Goal: Find specific page/section: Find specific page/section

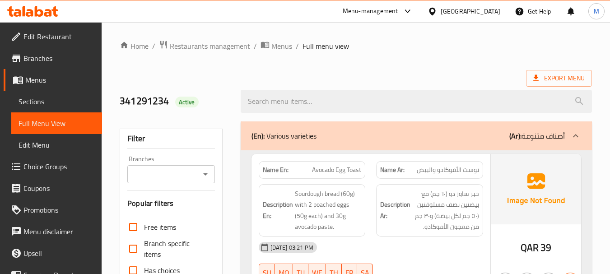
click at [492, 12] on div "[GEOGRAPHIC_DATA]" at bounding box center [470, 11] width 60 height 10
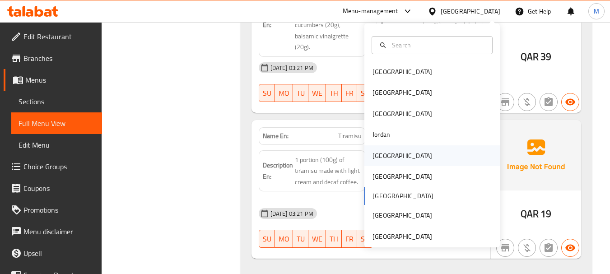
click at [383, 152] on div "[GEOGRAPHIC_DATA]" at bounding box center [402, 156] width 60 height 10
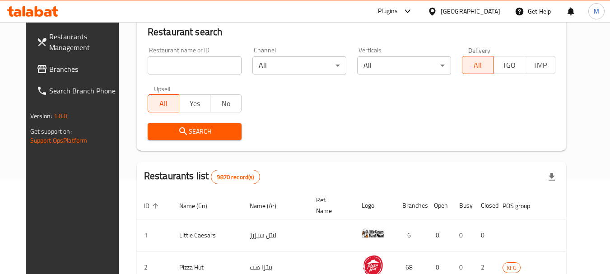
scroll to position [409, 0]
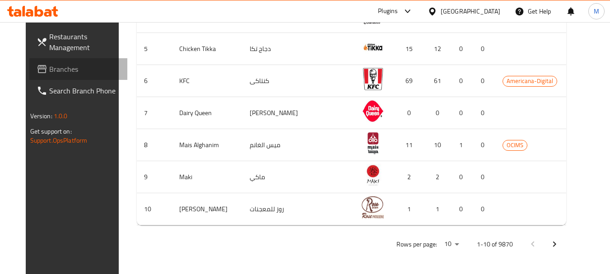
click at [71, 66] on span "Branches" at bounding box center [84, 69] width 71 height 11
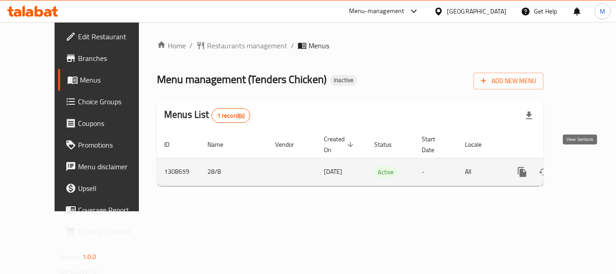
click at [582, 167] on icon "enhanced table" at bounding box center [587, 172] width 11 height 11
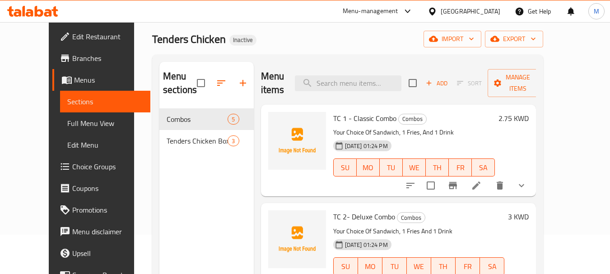
scroll to position [45, 0]
